Goal: Information Seeking & Learning: Learn about a topic

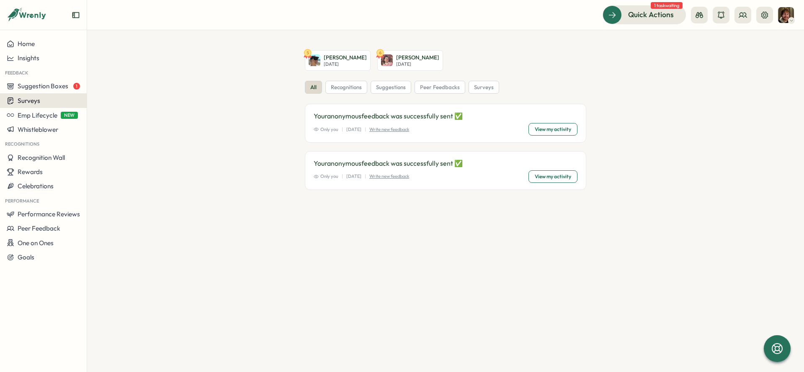
click at [44, 99] on div "Surveys" at bounding box center [43, 101] width 73 height 8
click at [121, 80] on div "Insights" at bounding box center [120, 84] width 62 height 9
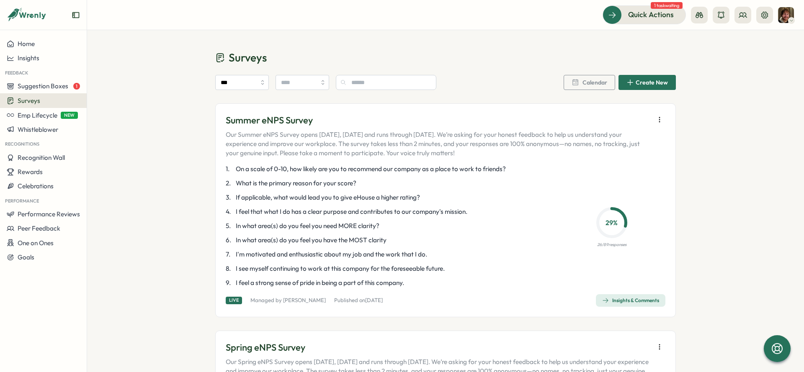
click at [609, 297] on span "Insights & Comments" at bounding box center [630, 301] width 57 height 12
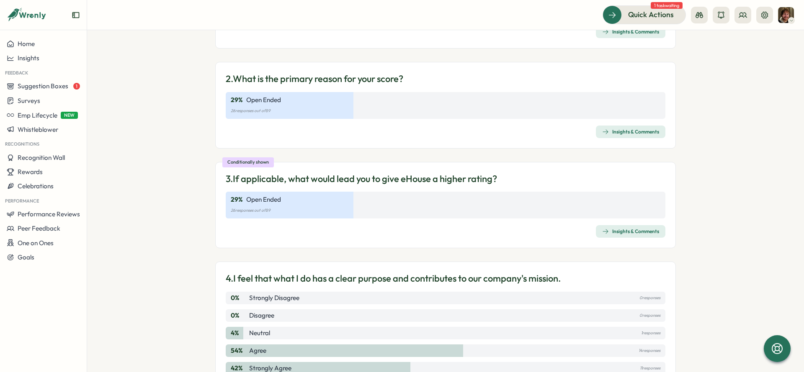
scroll to position [109, 0]
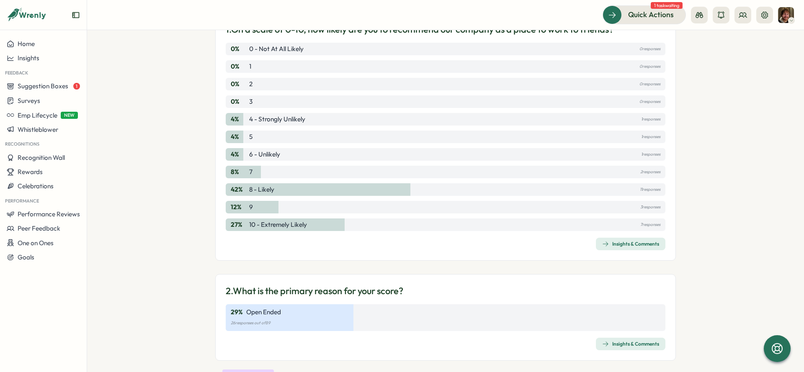
click at [611, 248] on span "Insights & Comments" at bounding box center [630, 244] width 57 height 12
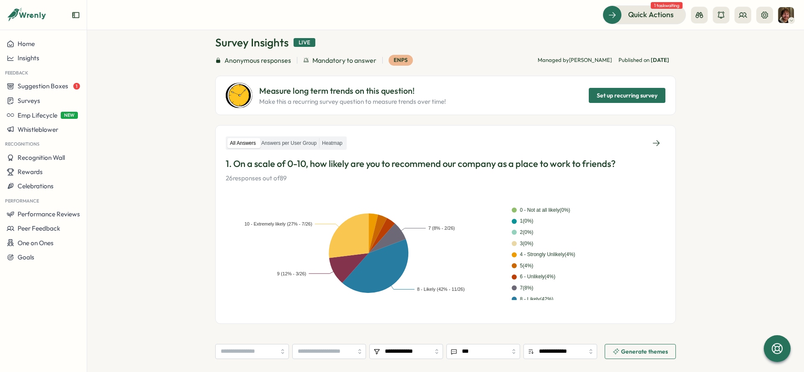
scroll to position [13, 0]
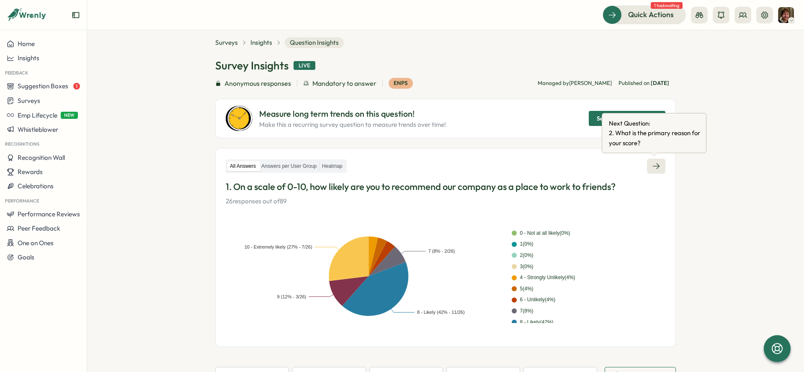
click at [655, 168] on icon at bounding box center [656, 166] width 7 height 6
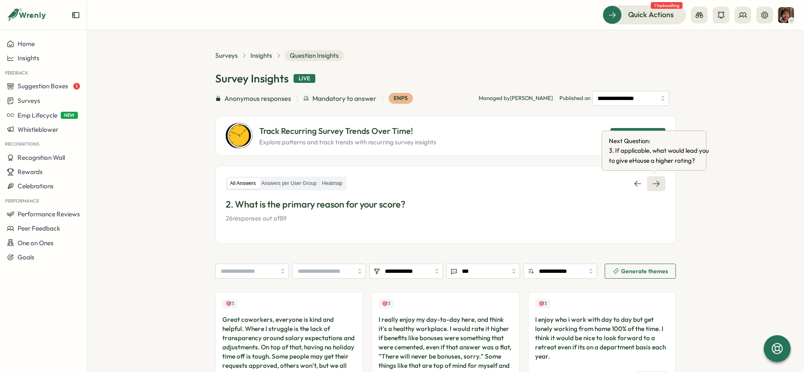
click at [652, 183] on icon at bounding box center [656, 184] width 8 height 8
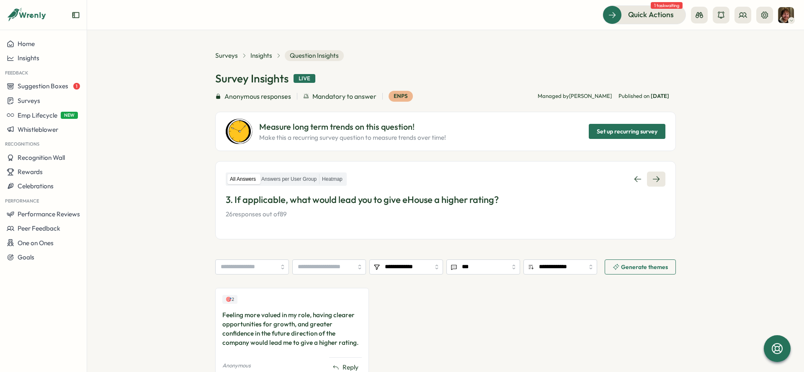
click at [656, 178] on icon at bounding box center [656, 179] width 8 height 8
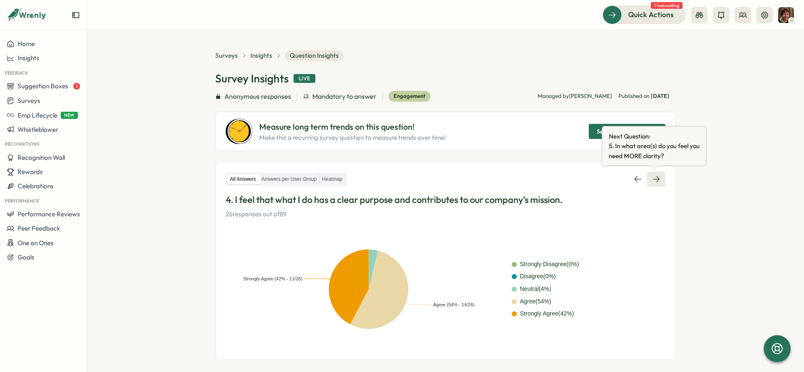
click at [661, 180] on link at bounding box center [656, 179] width 18 height 15
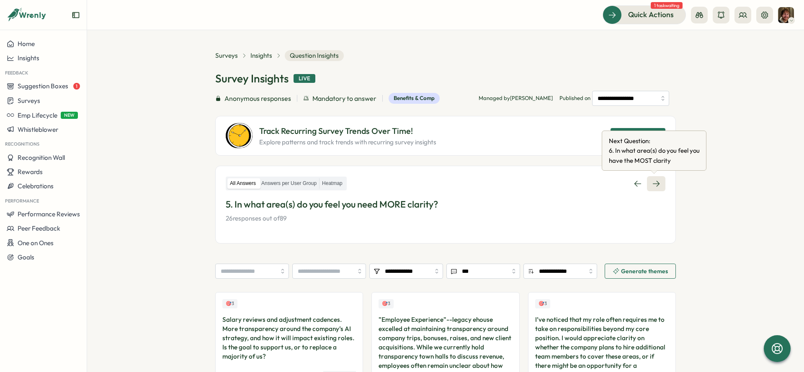
click at [656, 181] on icon at bounding box center [656, 184] width 8 height 8
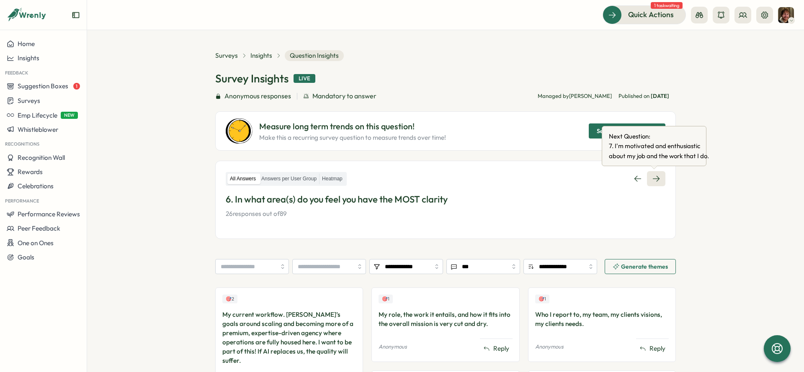
click at [657, 184] on link at bounding box center [656, 178] width 18 height 15
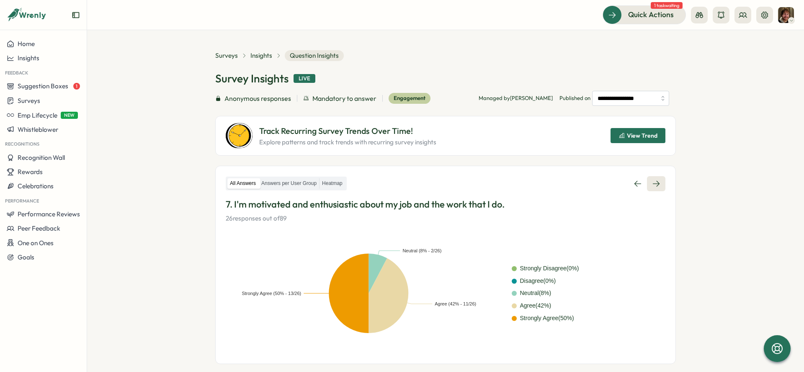
click at [658, 184] on icon at bounding box center [656, 184] width 8 height 8
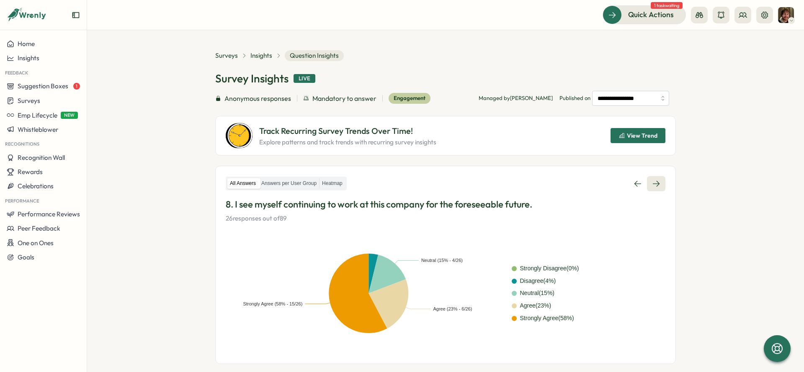
click at [662, 188] on link at bounding box center [656, 183] width 18 height 15
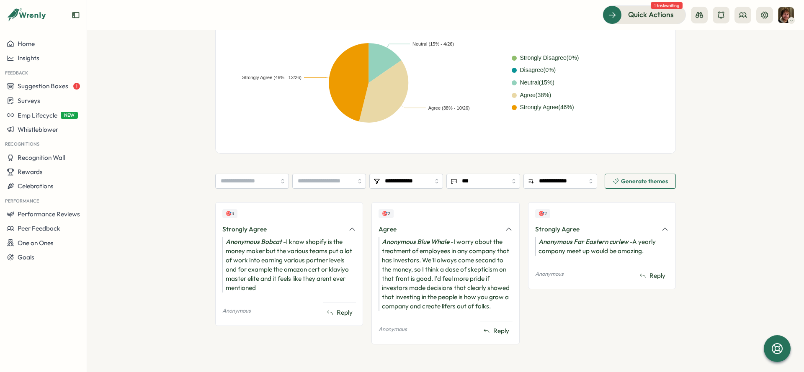
scroll to position [207, 0]
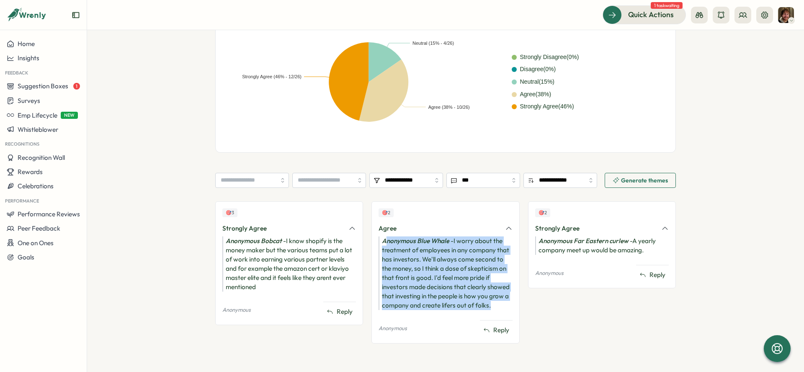
drag, startPoint x: 385, startPoint y: 244, endPoint x: 505, endPoint y: 303, distance: 134.3
click at [505, 303] on div "Anonymous Blue Whale - I worry about the treatment of employees in any company …" at bounding box center [446, 274] width 134 height 74
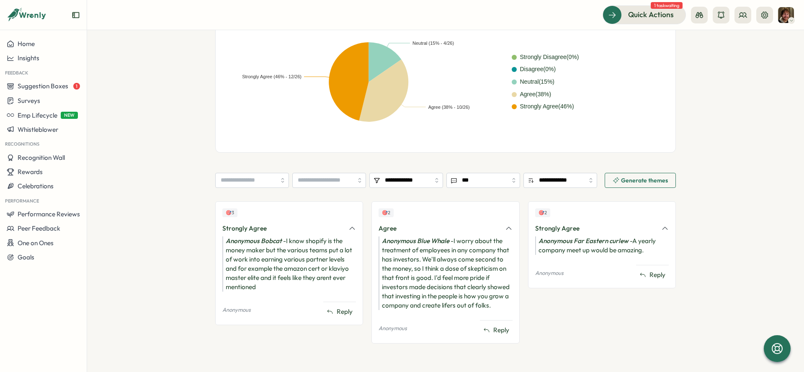
click at [552, 253] on div "Anonymous Far Eastern curlew - A yearly company meet up would be amazing." at bounding box center [602, 246] width 134 height 18
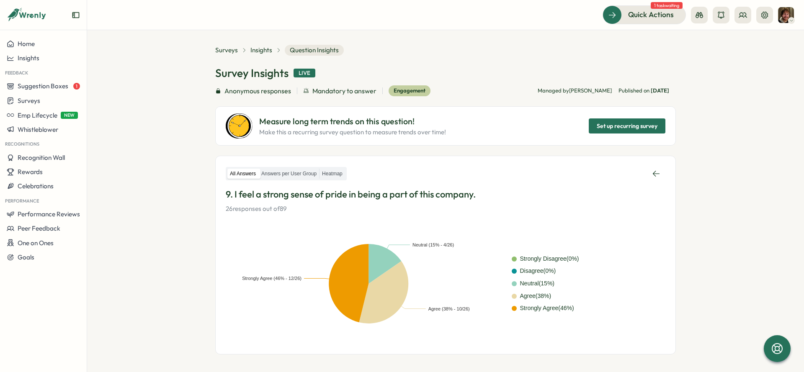
scroll to position [0, 0]
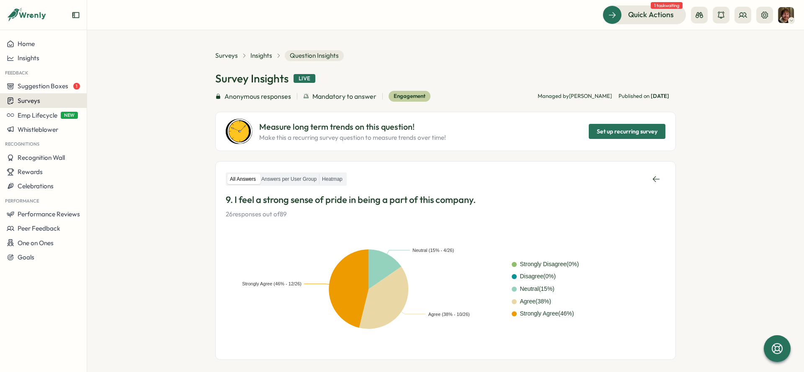
click at [45, 102] on div "Surveys" at bounding box center [43, 101] width 73 height 8
click at [101, 83] on div "Insights" at bounding box center [120, 84] width 62 height 9
